Goal: Task Accomplishment & Management: Complete application form

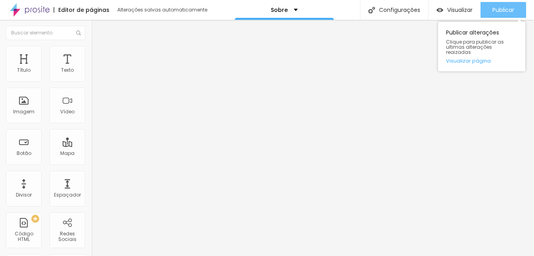
click at [493, 10] on span "Publicar" at bounding box center [503, 10] width 22 height 6
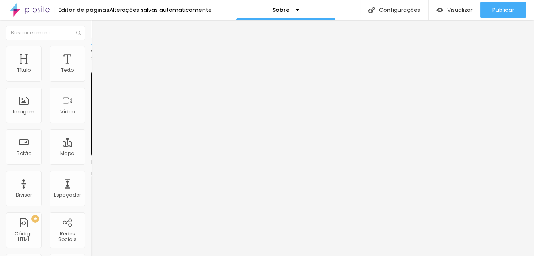
click at [91, 160] on div "Facebook" at bounding box center [136, 162] width 91 height 5
type input "[URL]"
click at [91, 160] on div "Facebook" at bounding box center [136, 162] width 91 height 5
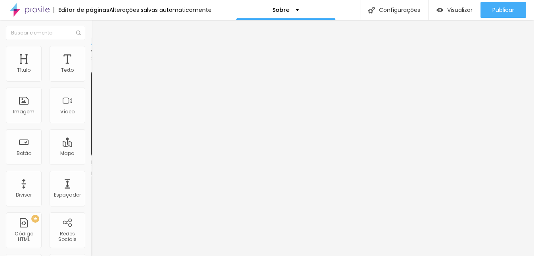
scroll to position [0, 35]
drag, startPoint x: 32, startPoint y: 145, endPoint x: 84, endPoint y: 144, distance: 51.9
paste input "[URL][DOMAIN_NAME][DOMAIN_NAME]"
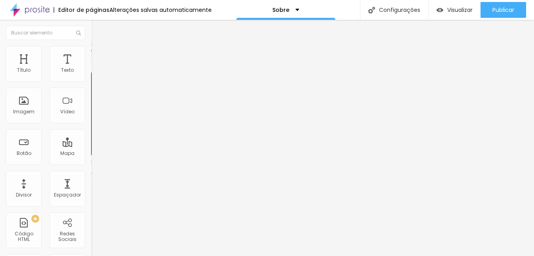
type input "[URL][DOMAIN_NAME][DOMAIN_NAME]"
click at [91, 208] on div "Editar Redes Sociais Conteúdo Estilo Avançado Facebook Rede social Facebook End…" at bounding box center [136, 138] width 91 height 236
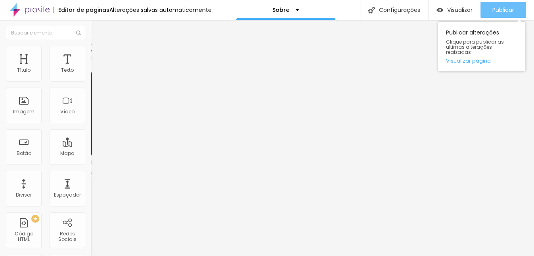
click at [495, 10] on span "Publicar" at bounding box center [503, 10] width 22 height 6
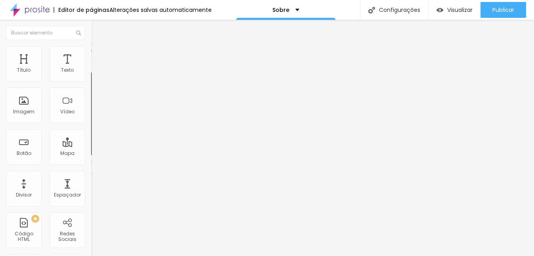
click at [91, 160] on div "Facebook" at bounding box center [136, 162] width 91 height 5
drag, startPoint x: 65, startPoint y: 127, endPoint x: 32, endPoint y: 129, distance: 32.5
paste input "[URL][DOMAIN_NAME]."
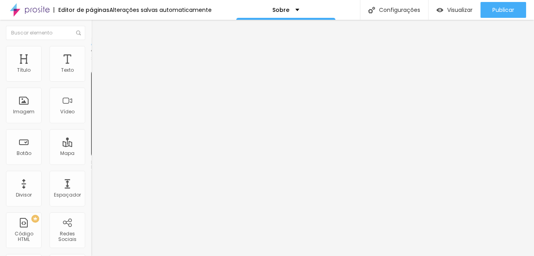
type input "[URL][DOMAIN_NAME][DOMAIN_NAME][PERSON_NAME]"
click at [91, 165] on div "Rede social Facebook Endereço URL [URL][DOMAIN_NAME][DOMAIN_NAME][PERSON_NAME] …" at bounding box center [136, 230] width 91 height 131
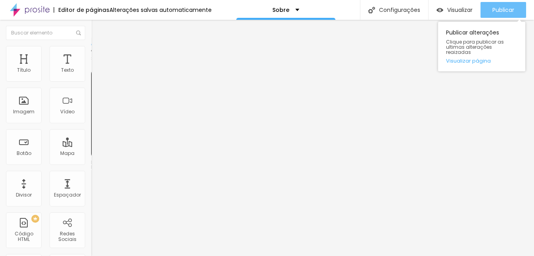
click at [505, 13] on span "Publicar" at bounding box center [503, 10] width 22 height 6
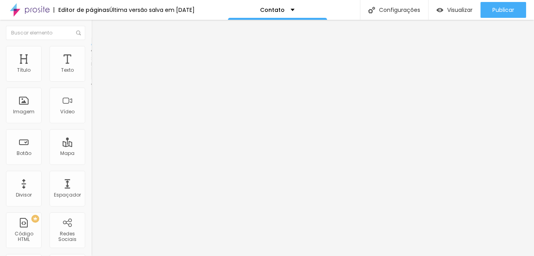
click at [91, 54] on li "Avançado" at bounding box center [136, 58] width 91 height 8
click at [98, 47] on span "Conteúdo" at bounding box center [110, 43] width 25 height 7
click at [91, 80] on div "Contato" at bounding box center [136, 73] width 91 height 13
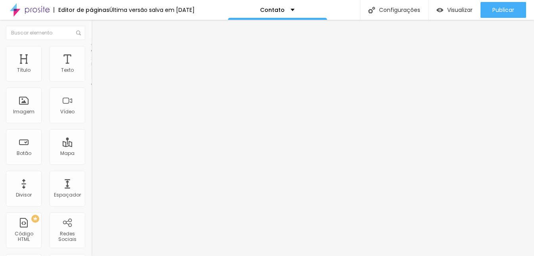
drag, startPoint x: 345, startPoint y: 229, endPoint x: 198, endPoint y: 61, distance: 224.3
click at [91, 80] on img at bounding box center [93, 82] width 5 height 5
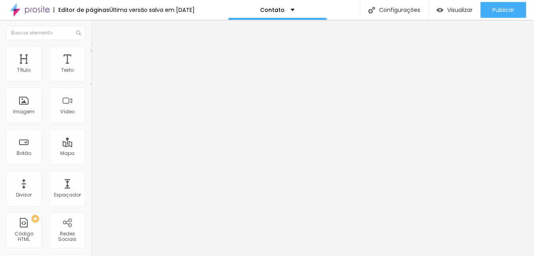
click at [91, 80] on img at bounding box center [93, 82] width 5 height 5
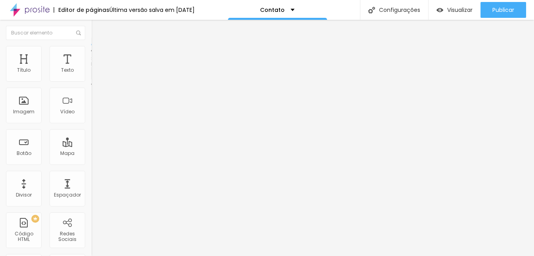
type input "digite aqui a data do seu evento"
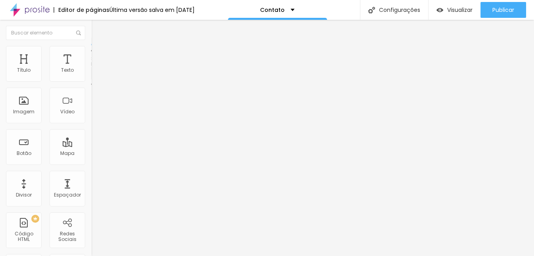
drag, startPoint x: 194, startPoint y: 139, endPoint x: 147, endPoint y: 141, distance: 46.8
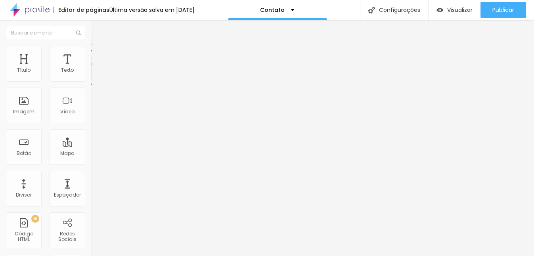
type input "c"
type input "Celular"
type input "digite aqui o número do WhatsApp"
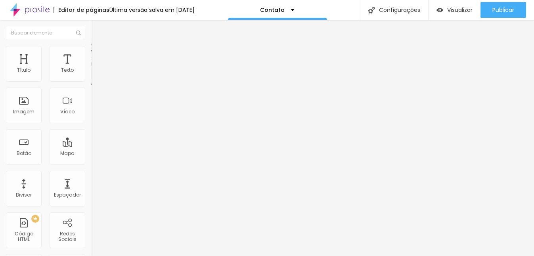
click at [91, 80] on img at bounding box center [93, 82] width 5 height 5
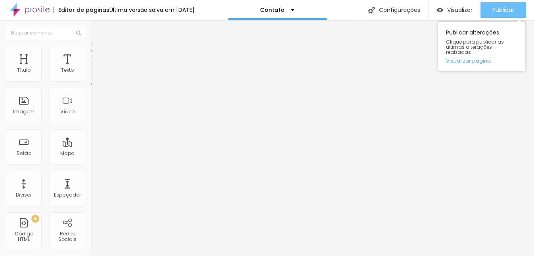
click at [510, 8] on span "Publicar" at bounding box center [503, 10] width 22 height 6
